Goal: Task Accomplishment & Management: Complete application form

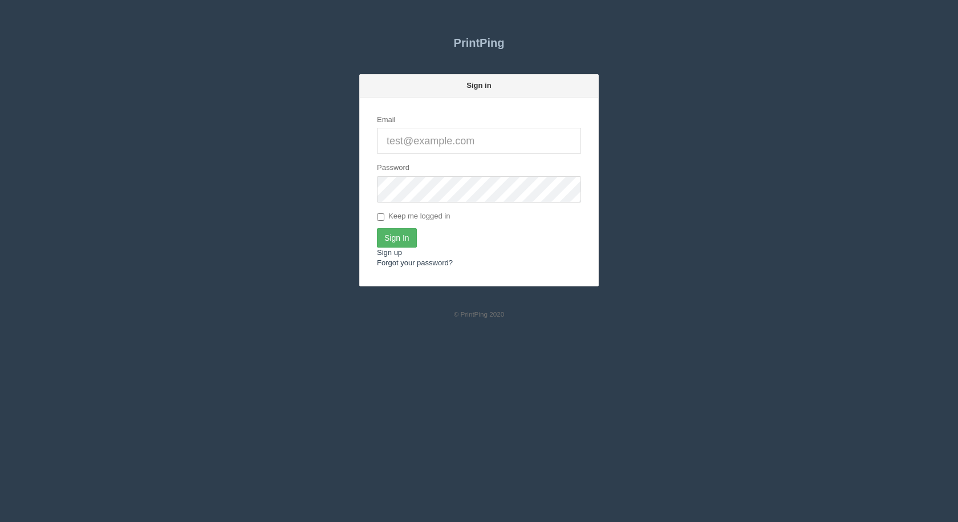
type input "[EMAIL_ADDRESS][DOMAIN_NAME]"
click at [400, 234] on input "Sign In" at bounding box center [397, 237] width 40 height 19
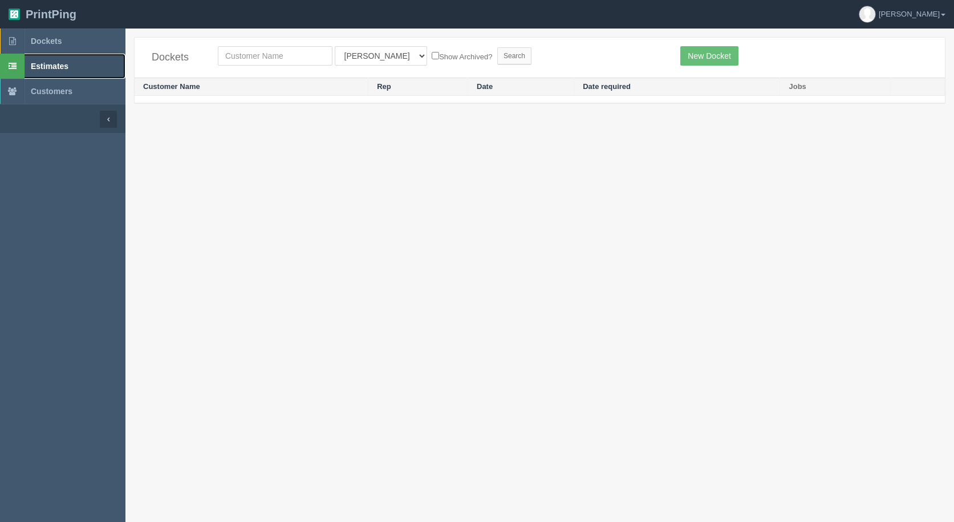
click at [37, 68] on span "Estimates" at bounding box center [50, 66] width 38 height 9
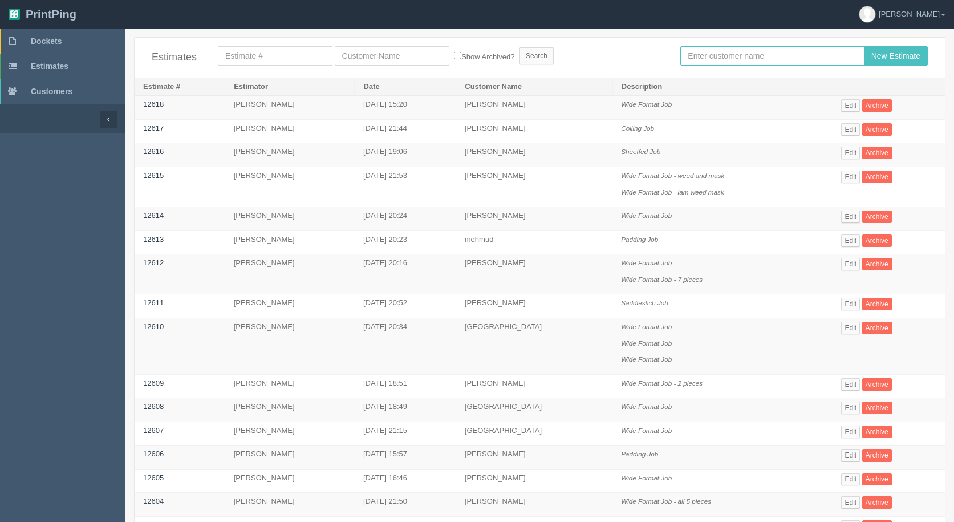
click at [708, 56] on input "text" at bounding box center [773, 55] width 184 height 19
type input "[PERSON_NAME]"
click at [864, 46] on input "New Estimate" at bounding box center [896, 55] width 64 height 19
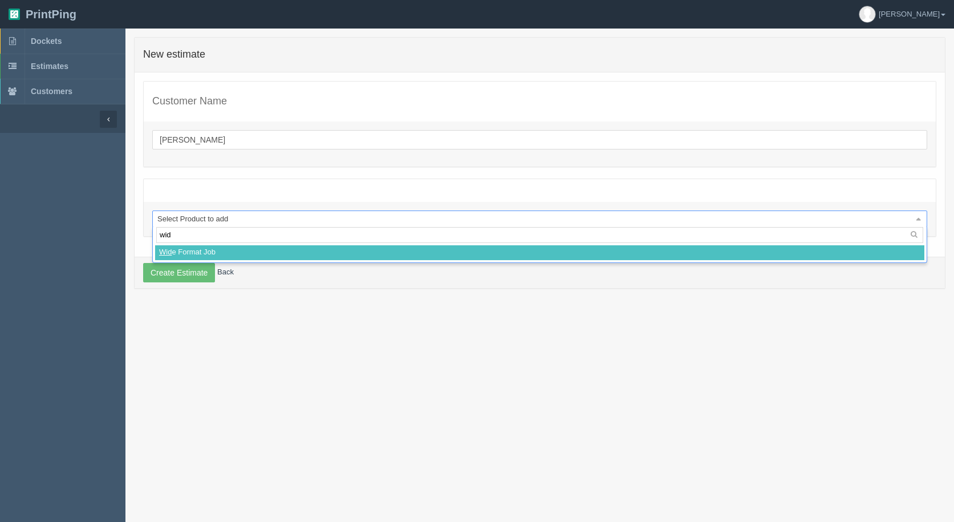
type input "wide"
select select
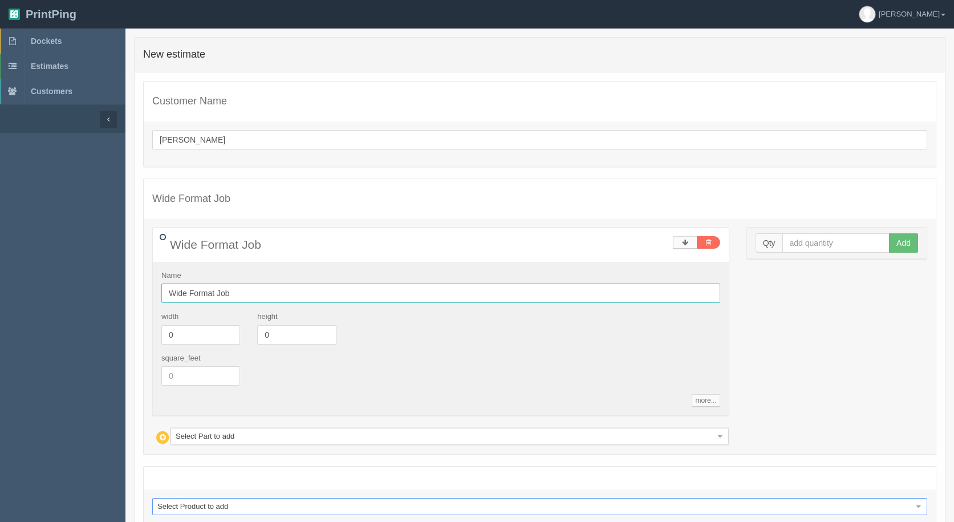
click at [252, 289] on input "Wide Format Job" at bounding box center [440, 293] width 559 height 19
type input "Wide Format Job - 4 pieces"
drag, startPoint x: 127, startPoint y: 377, endPoint x: 51, endPoint y: 359, distance: 77.9
click at [50, 369] on section "Dockets Estimates Customers" at bounding box center [477, 313] width 954 height 568
type input "35.27"
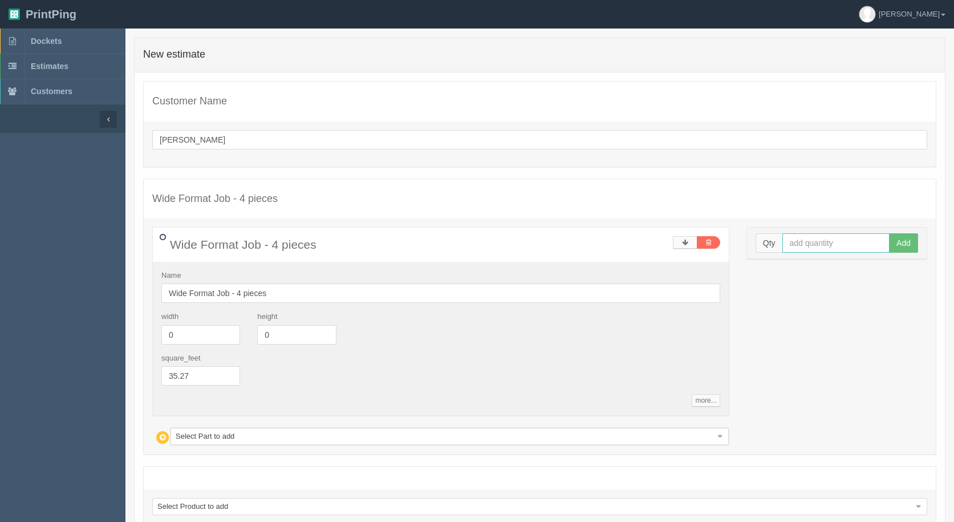
click at [819, 236] on input "text" at bounding box center [837, 242] width 108 height 19
type input "1"
click at [889, 233] on button "Add" at bounding box center [903, 242] width 29 height 19
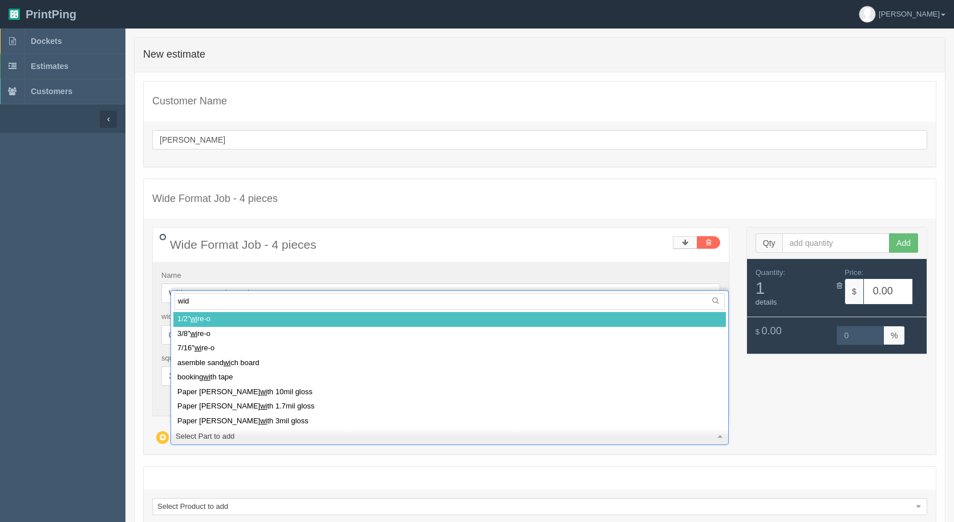
type input "wide"
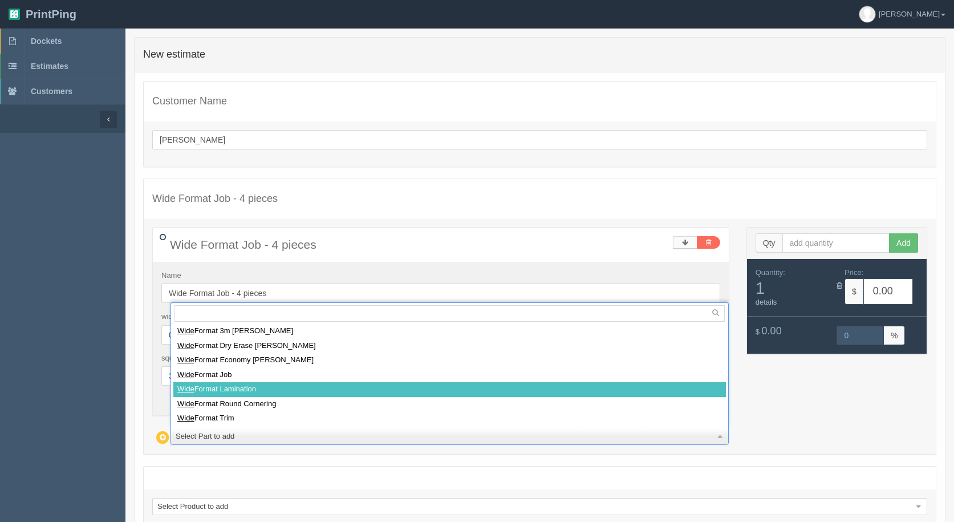
select select
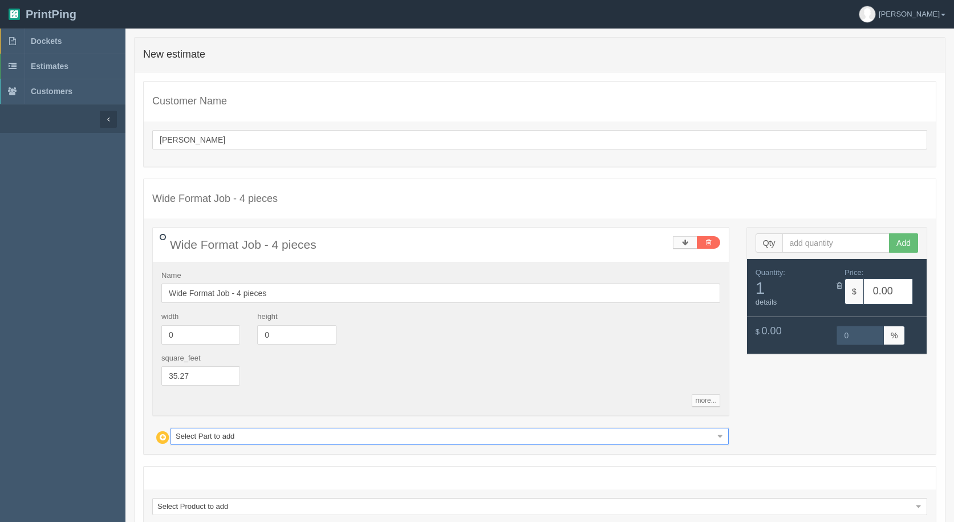
type input "70.15"
type input "15.00"
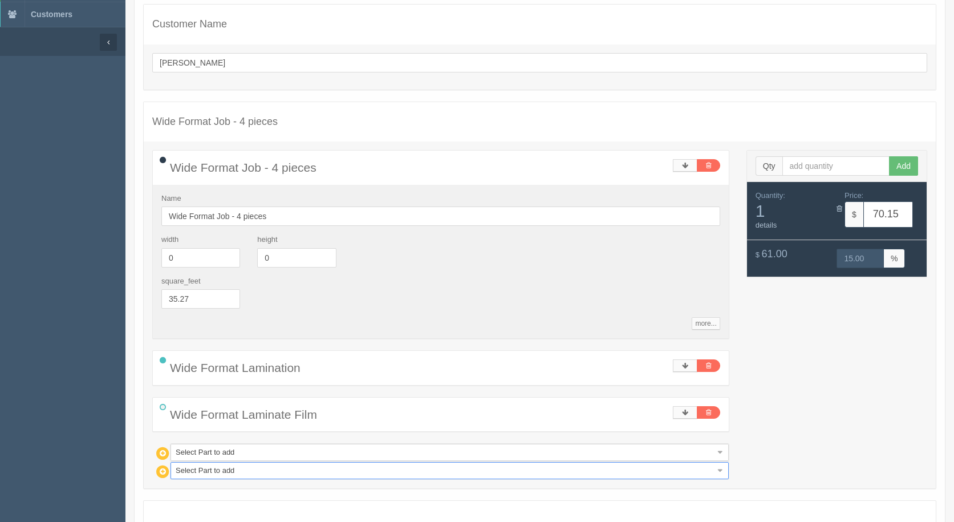
scroll to position [185, 0]
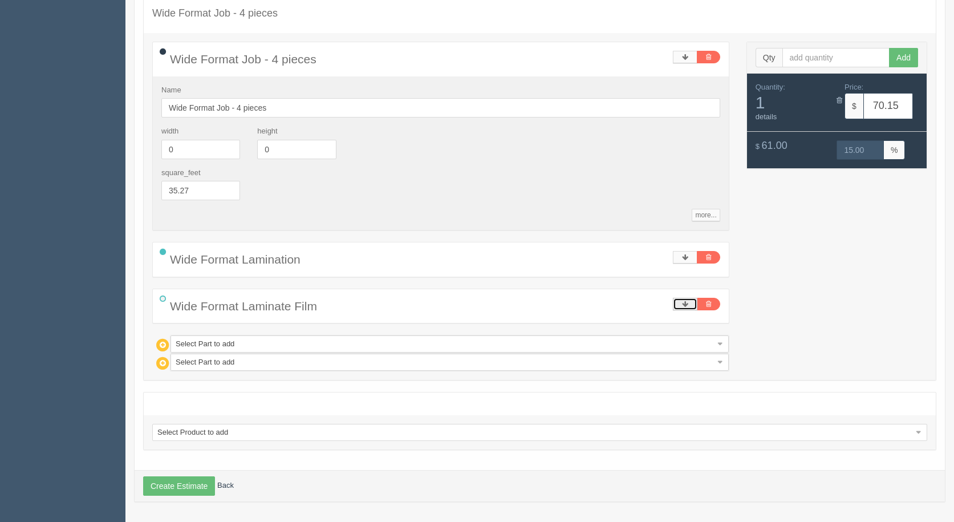
drag, startPoint x: 687, startPoint y: 301, endPoint x: 711, endPoint y: 359, distance: 62.2
click at [687, 302] on icon at bounding box center [685, 304] width 6 height 7
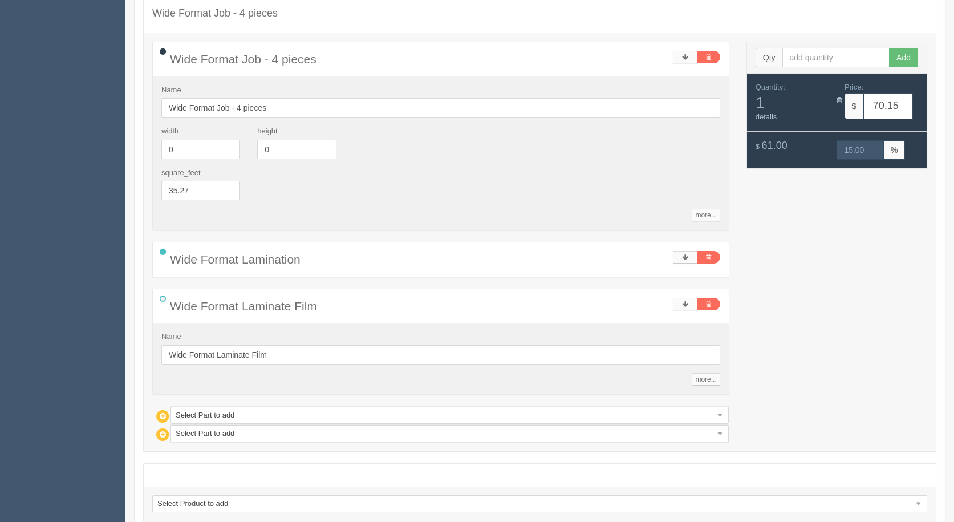
click at [715, 386] on div "Name Wide Format Laminate Film more... standards unit_cost 0.74 markup 1.15 Sav…" at bounding box center [441, 358] width 576 height 71
click at [713, 383] on link "more..." at bounding box center [706, 379] width 28 height 13
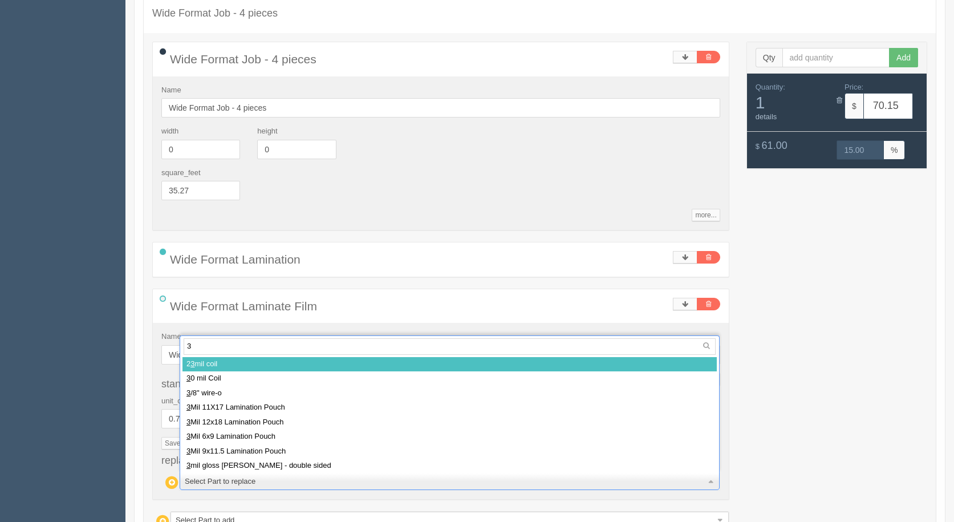
type input "3m"
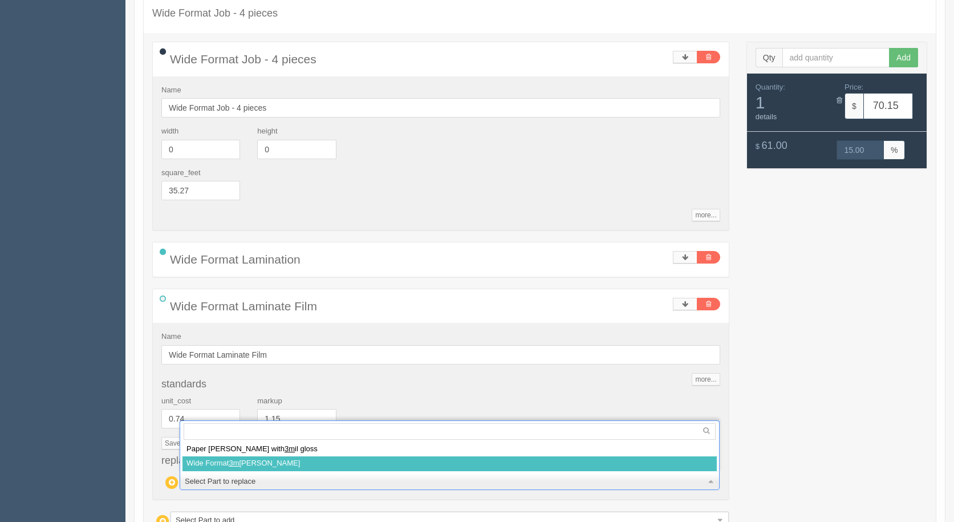
select select
type input "86.37"
type input "14.99"
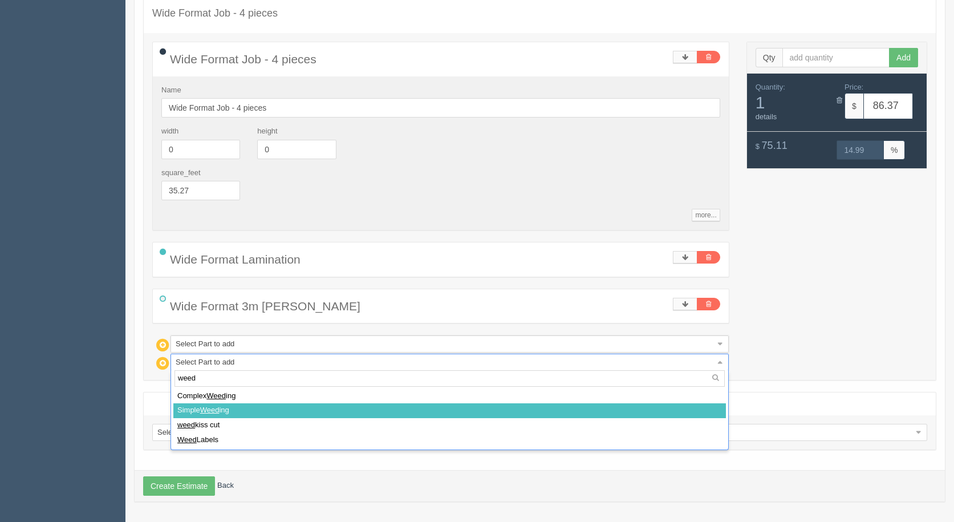
type input "weed"
select select
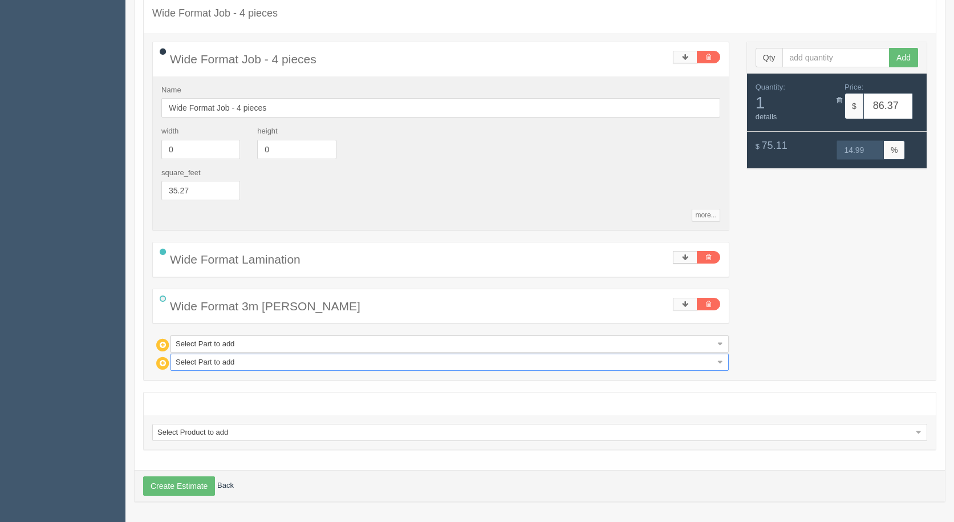
type input "95.16"
type input "15.00"
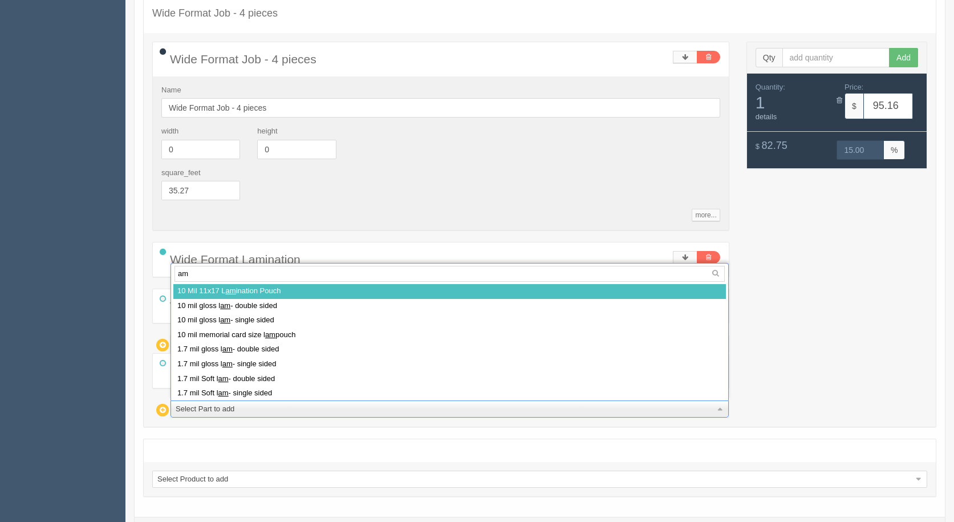
type input "a"
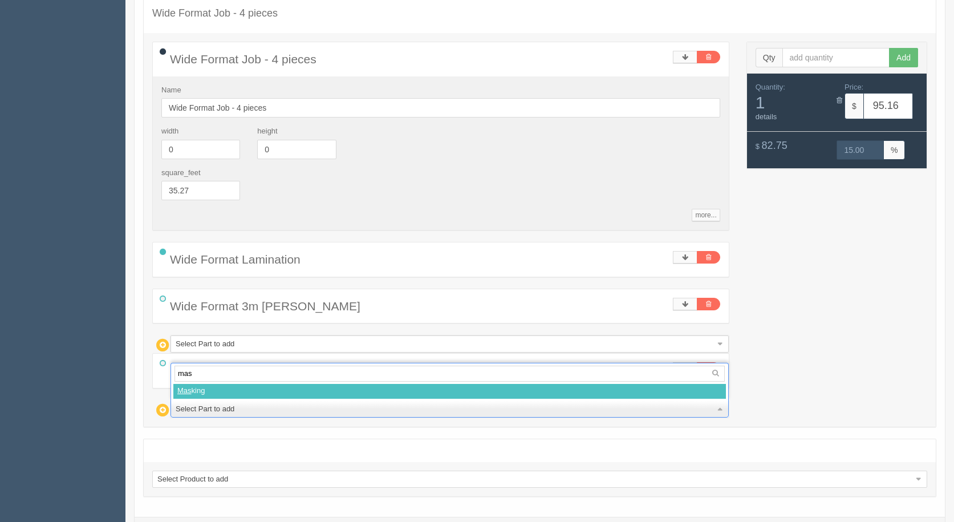
type input "mask"
select select
type input "118.20"
type input "15.00"
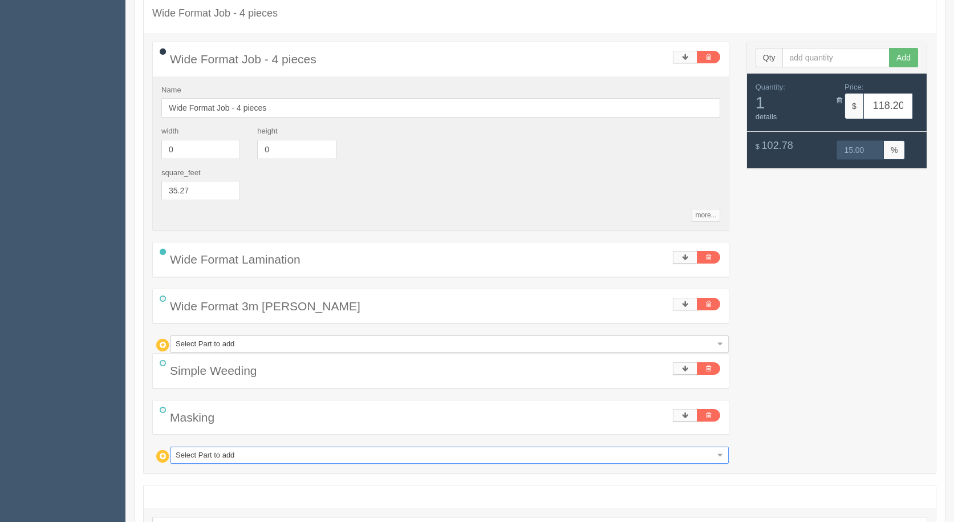
type input "w"
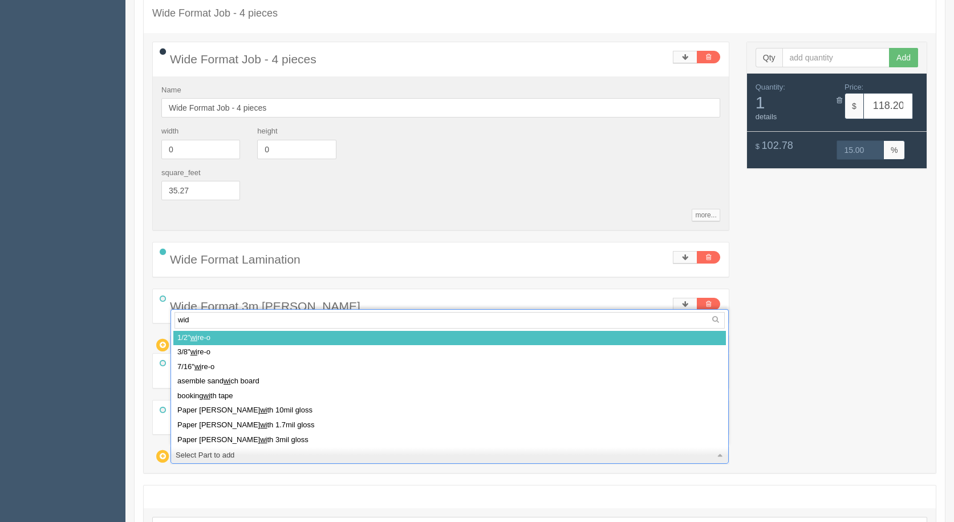
type input "wide"
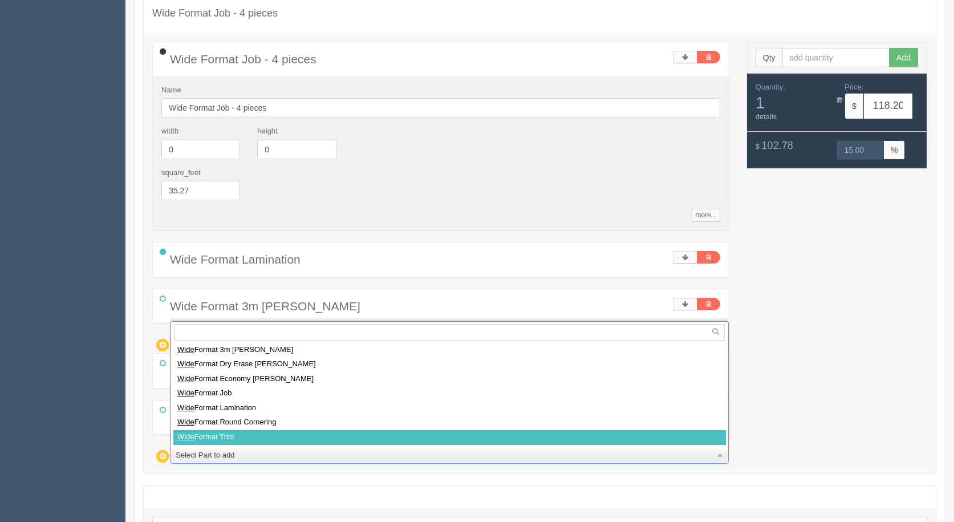
select select
type input "135.77"
type input "15.00"
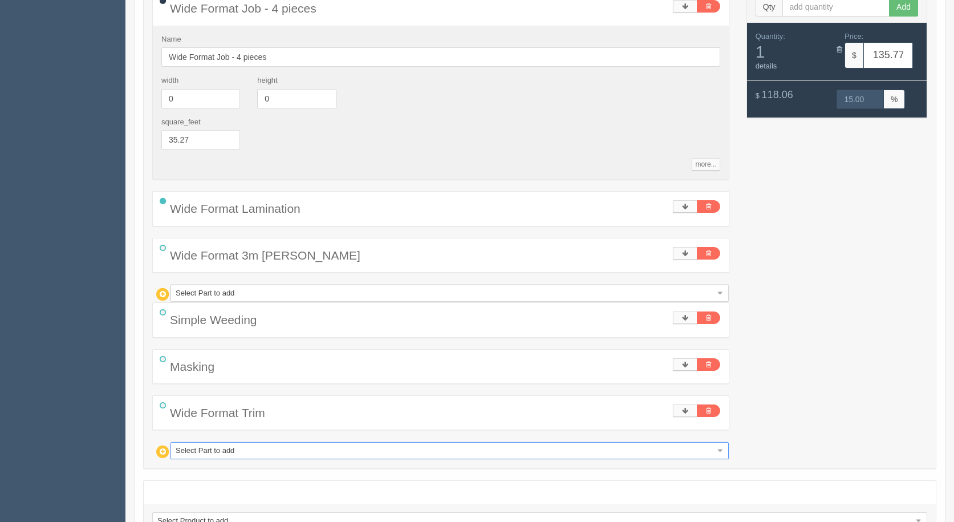
scroll to position [325, 0]
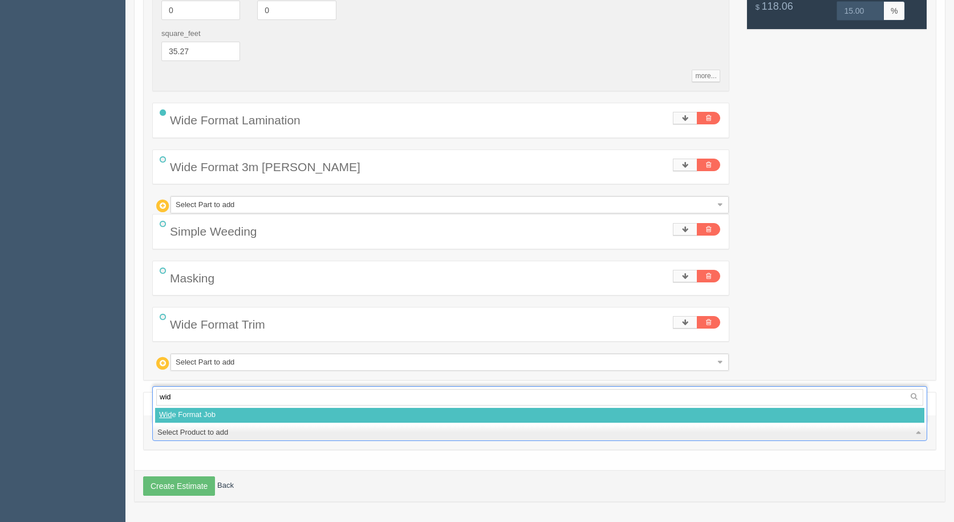
type input "wide"
select select
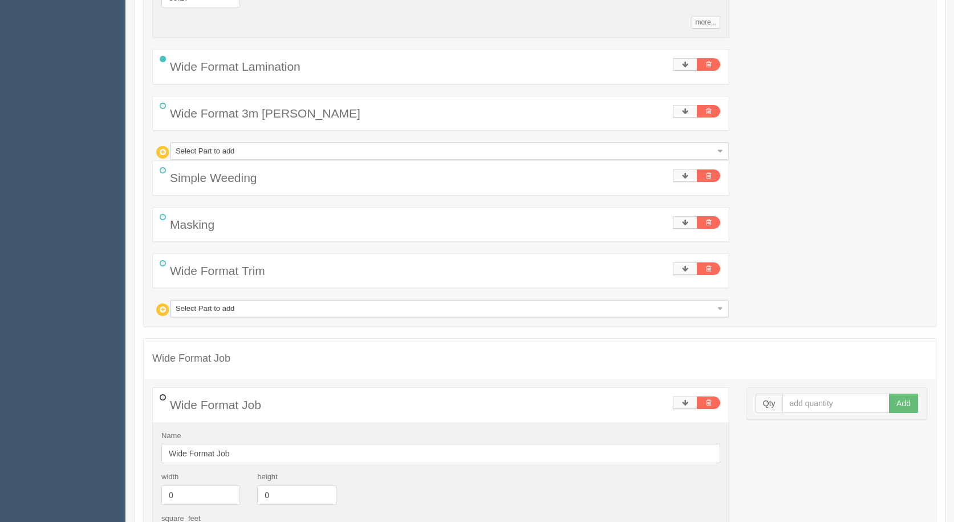
scroll to position [553, 0]
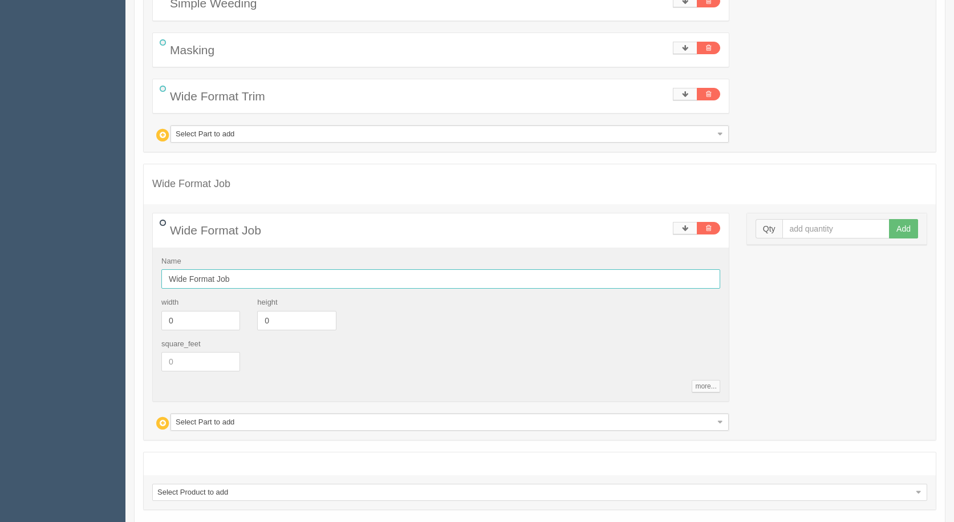
click at [243, 282] on input "Wide Format Job" at bounding box center [440, 278] width 559 height 19
type input "Wide Format Job - [PERSON_NAME] and trim"
drag, startPoint x: 206, startPoint y: 318, endPoint x: 111, endPoint y: 311, distance: 95.6
click at [111, 311] on section "Dockets Estimates Customers" at bounding box center [477, 29] width 954 height 1106
type input "36"
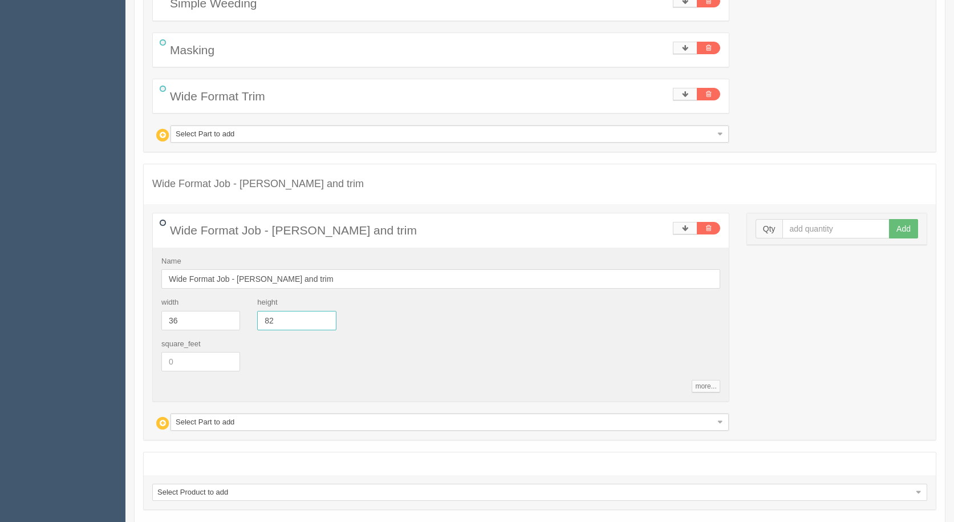
type input "82"
click at [796, 222] on input "text" at bounding box center [837, 228] width 108 height 19
type input "2"
click at [889, 219] on button "Add" at bounding box center [903, 228] width 29 height 19
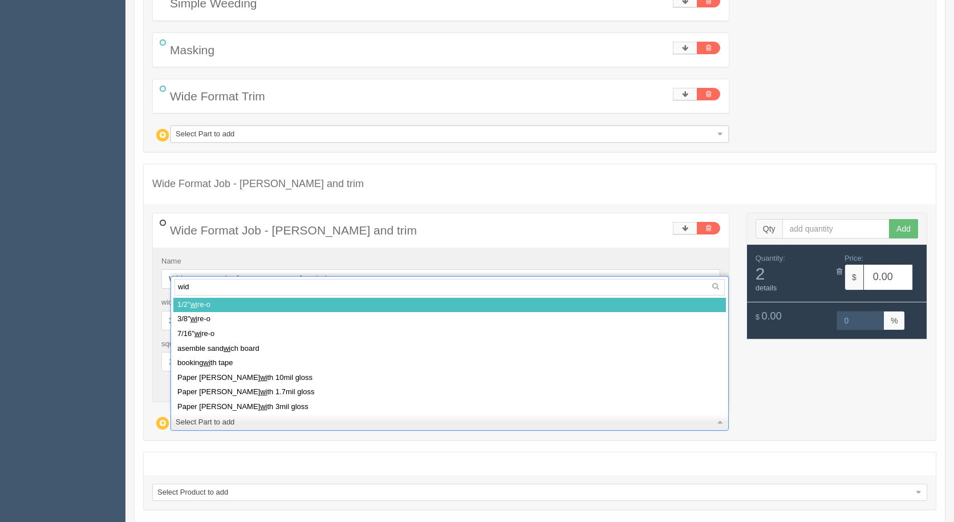
type input "wide"
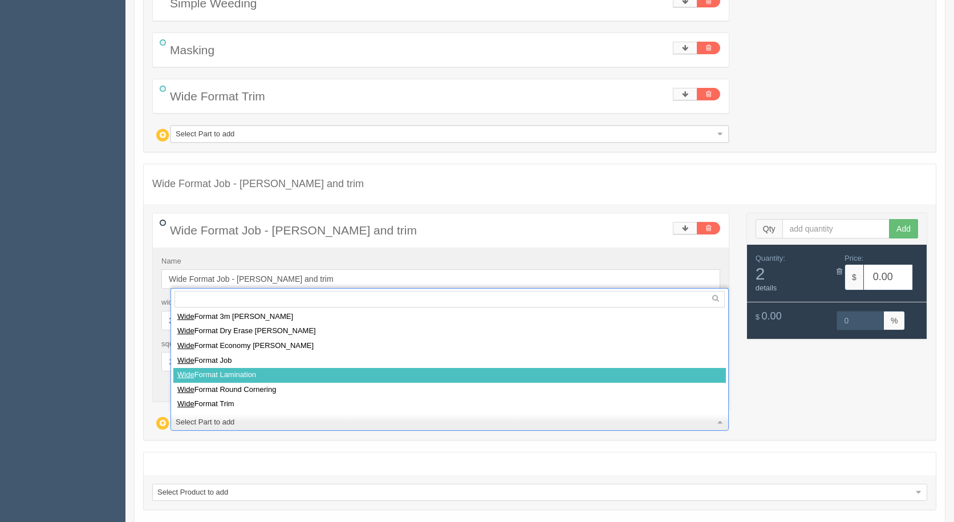
select select
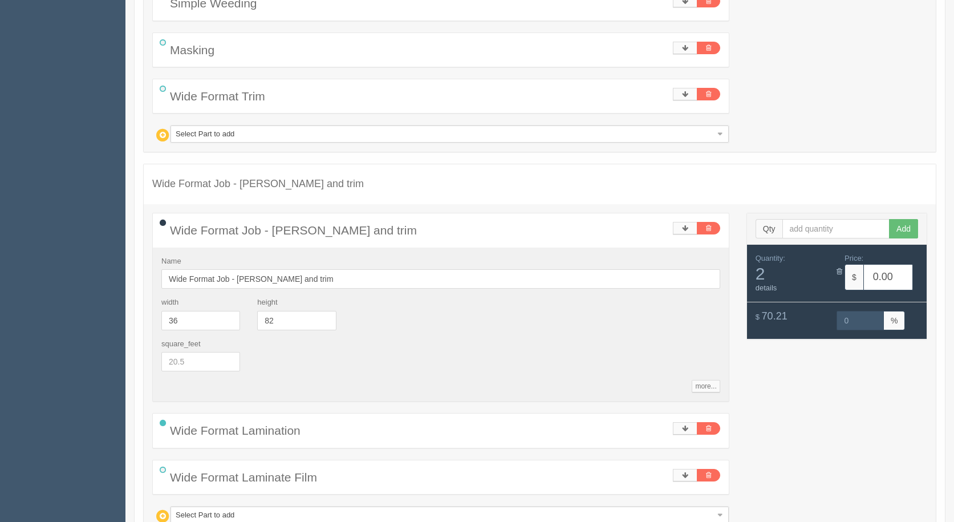
type input "80.74"
type input "15.00"
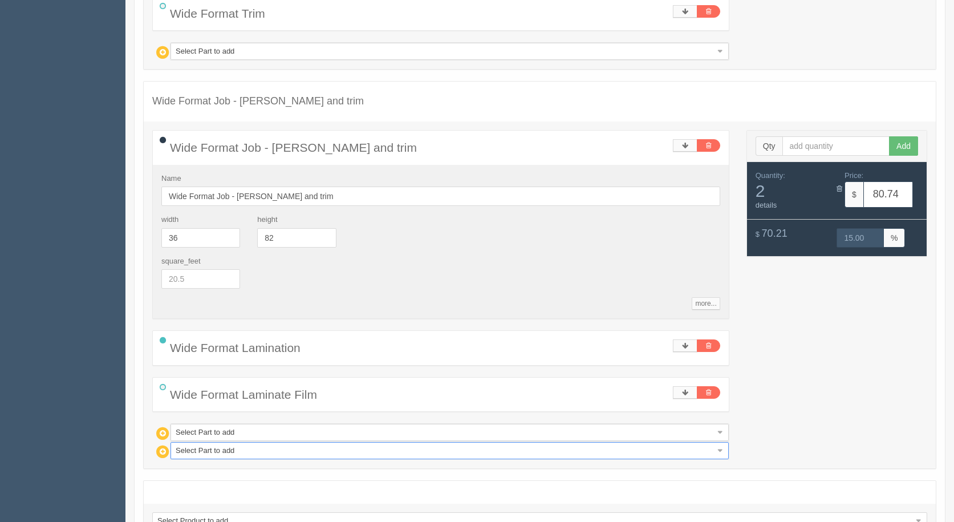
scroll to position [724, 0]
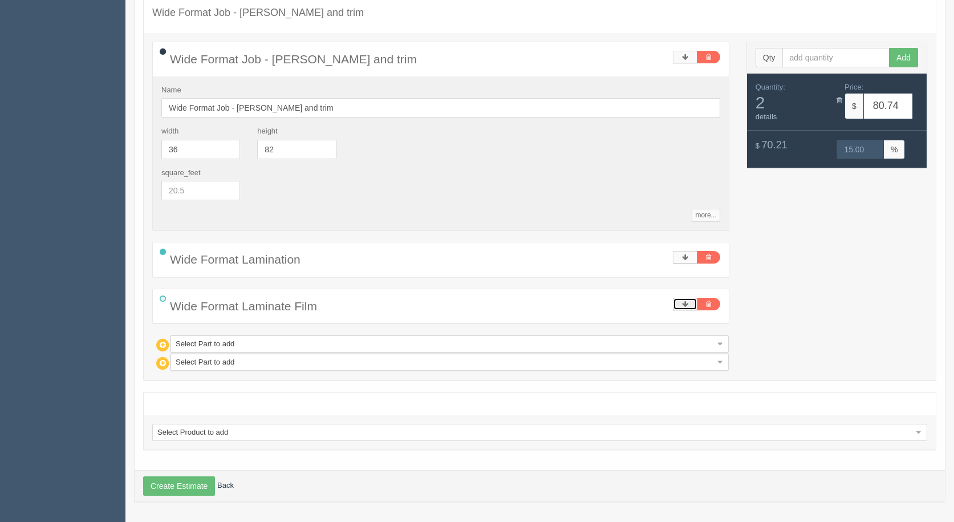
click at [685, 302] on icon at bounding box center [685, 304] width 6 height 7
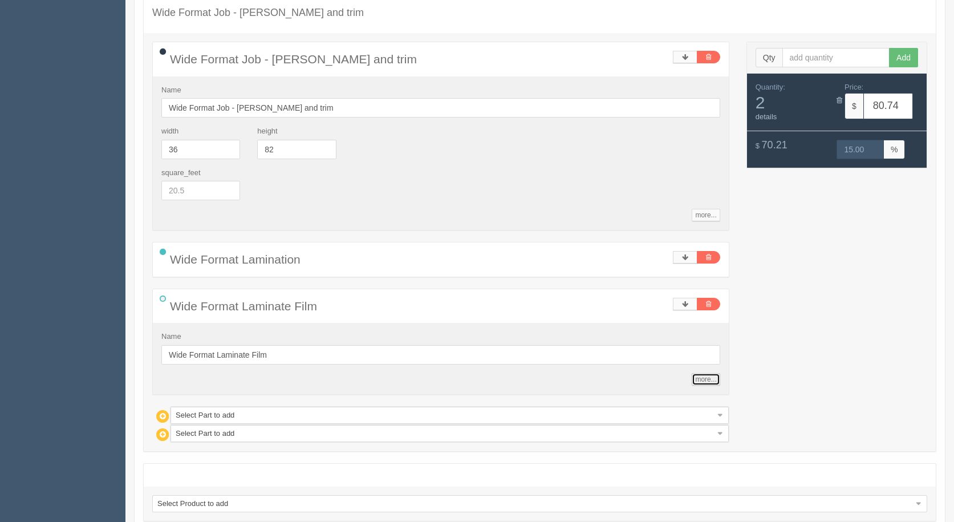
click at [696, 382] on link "more..." at bounding box center [706, 379] width 28 height 13
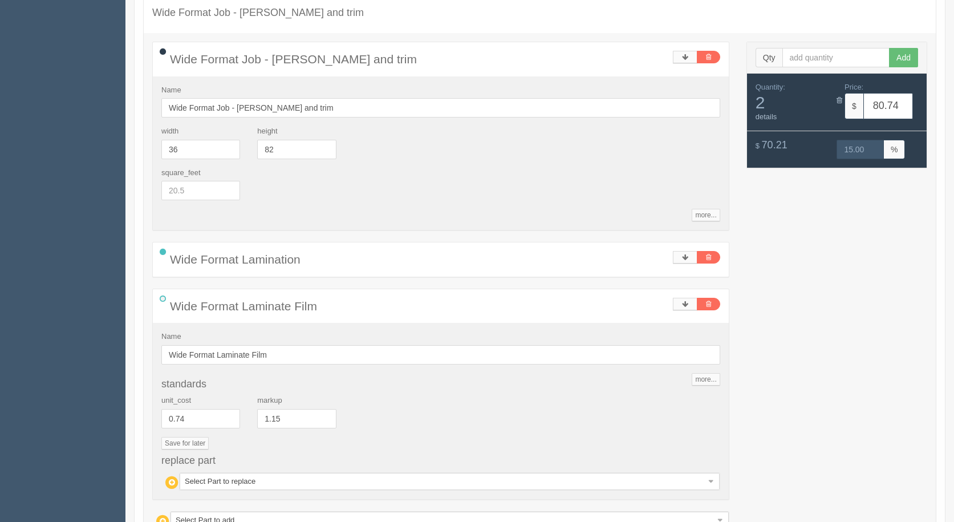
drag, startPoint x: 240, startPoint y: 483, endPoint x: 230, endPoint y: 484, distance: 9.8
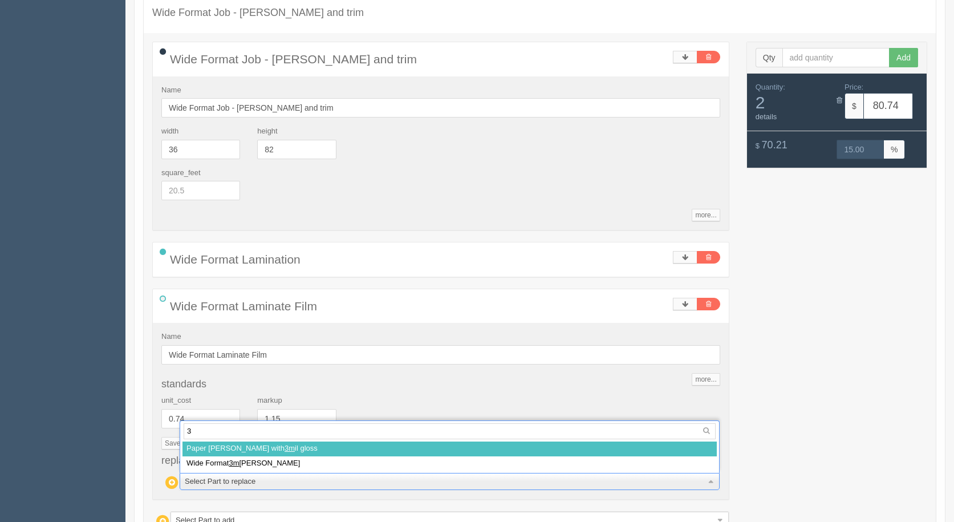
type input "3m"
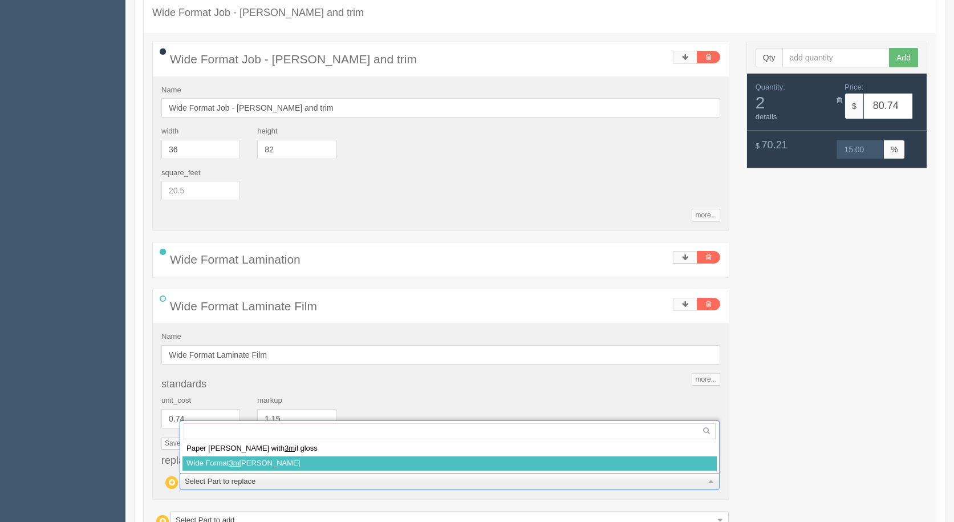
select select
type input "99.60"
type input "15.00"
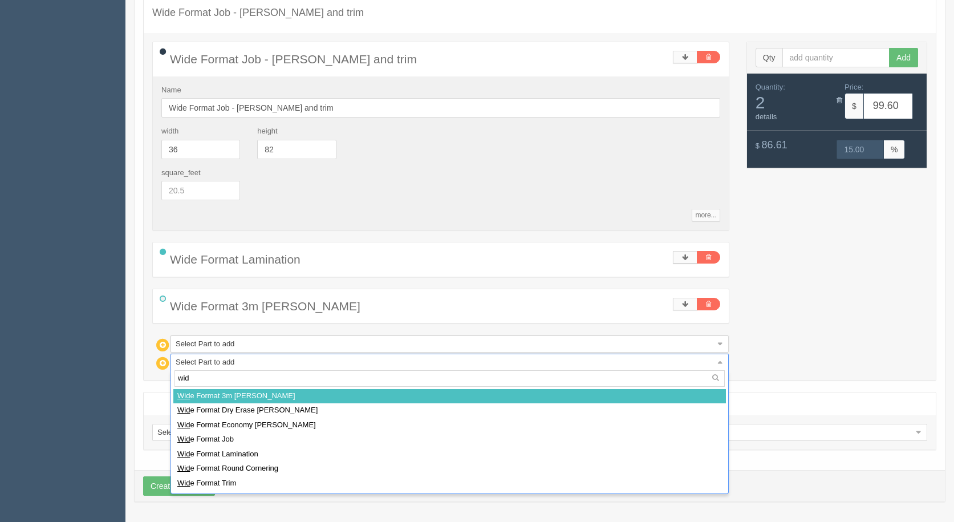
type input "wide"
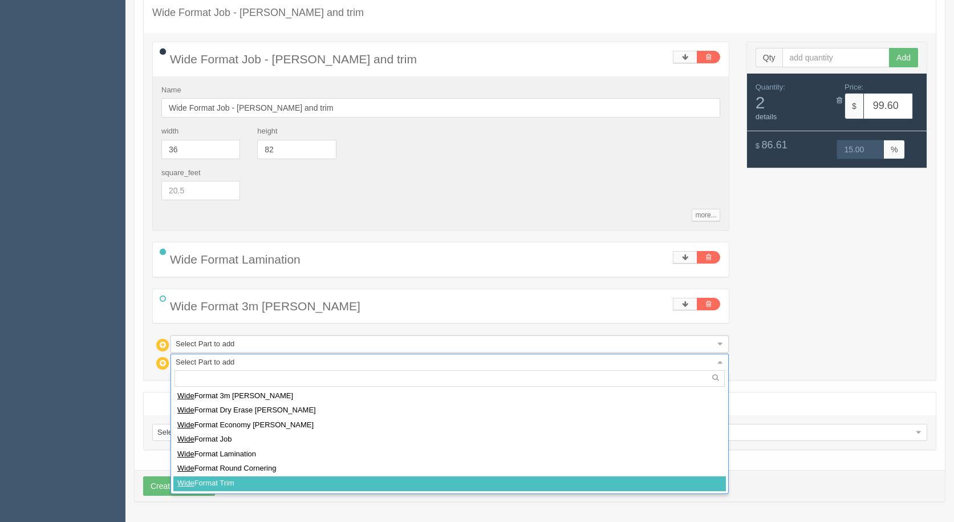
select select
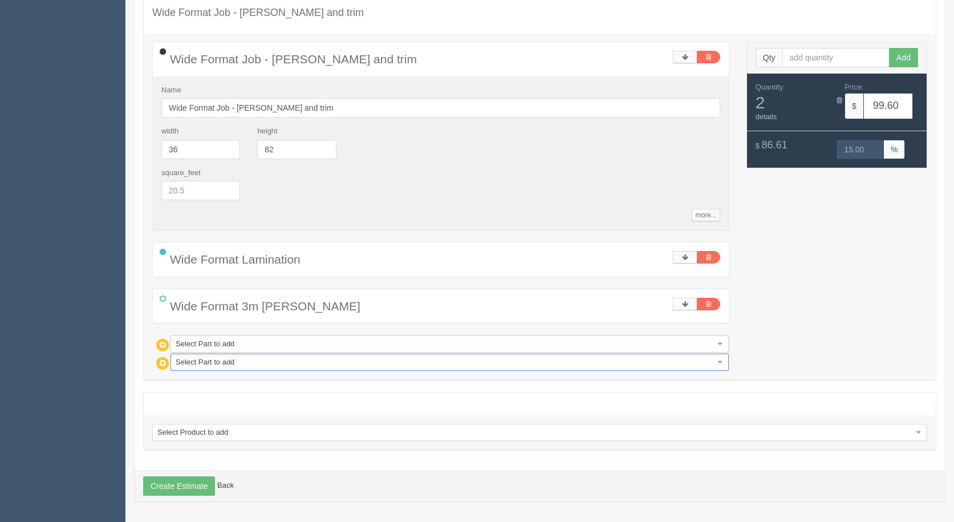
type input "120.03"
type input "15.00"
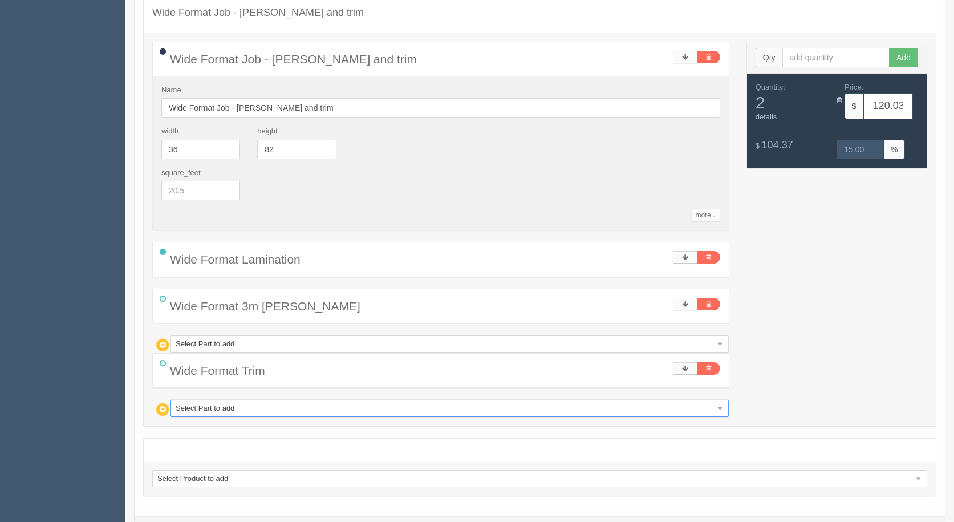
scroll to position [770, 0]
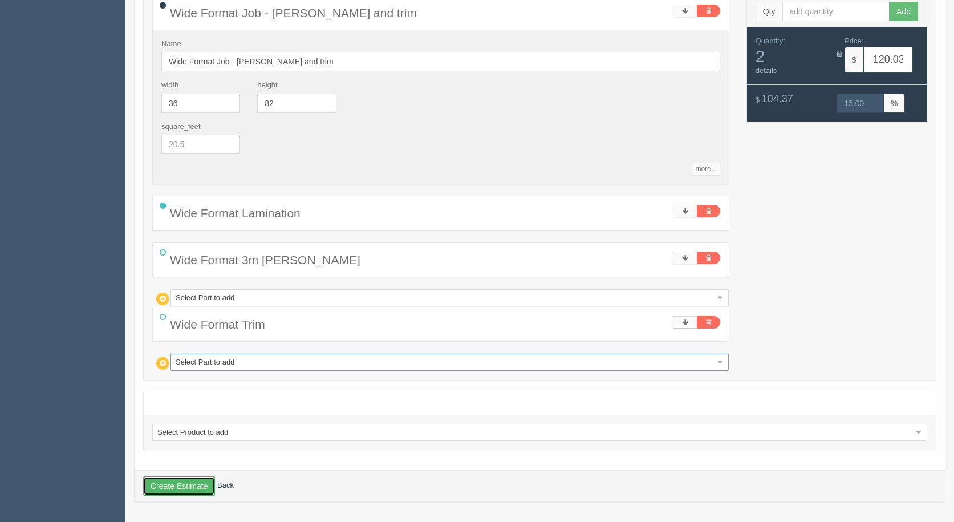
click at [184, 481] on button "Create Estimate" at bounding box center [179, 485] width 72 height 19
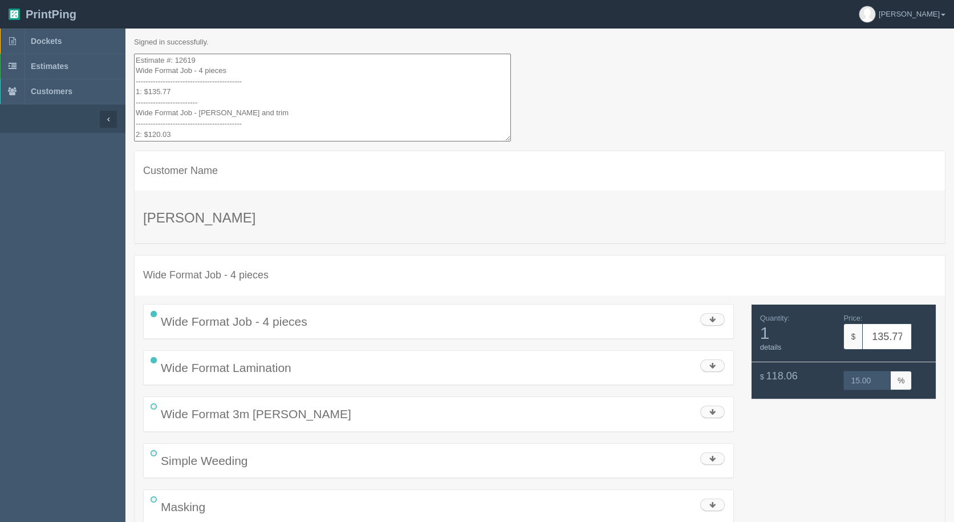
drag, startPoint x: 184, startPoint y: 129, endPoint x: 95, endPoint y: -50, distance: 199.5
click at [95, 0] on html "PrintPing [PERSON_NAME] Administration Edit account ( [EMAIL_ADDRESS][DOMAIN_NA…" at bounding box center [477, 438] width 954 height 877
